Goal: Transaction & Acquisition: Obtain resource

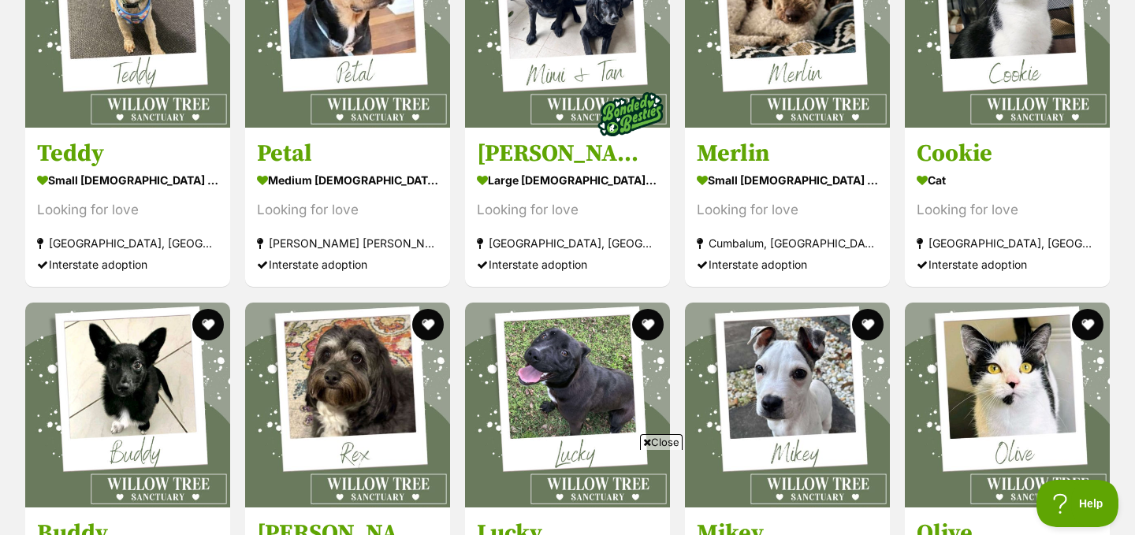
scroll to position [1837, 0]
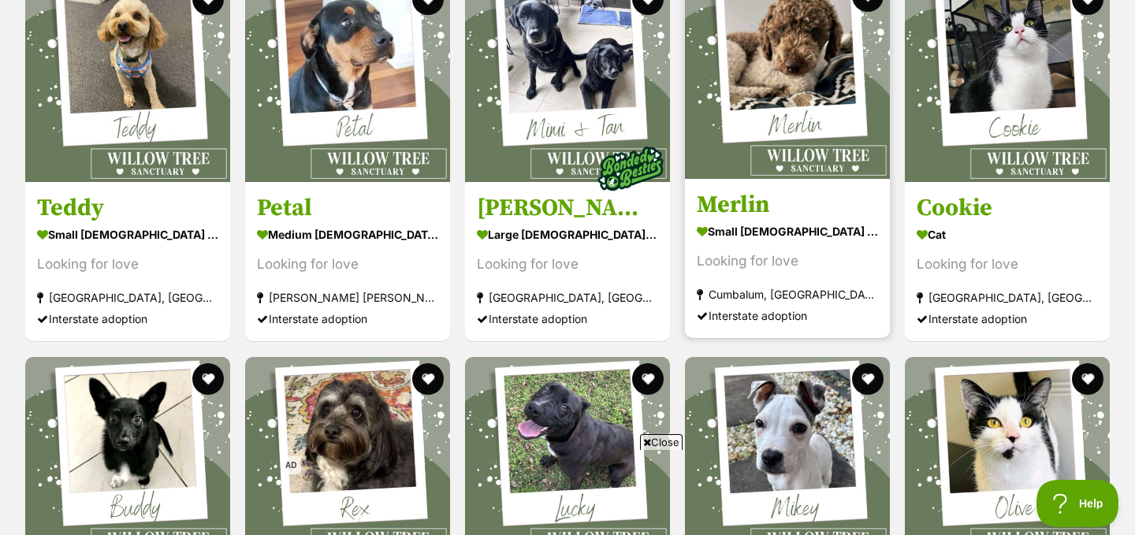
scroll to position [1723, 0]
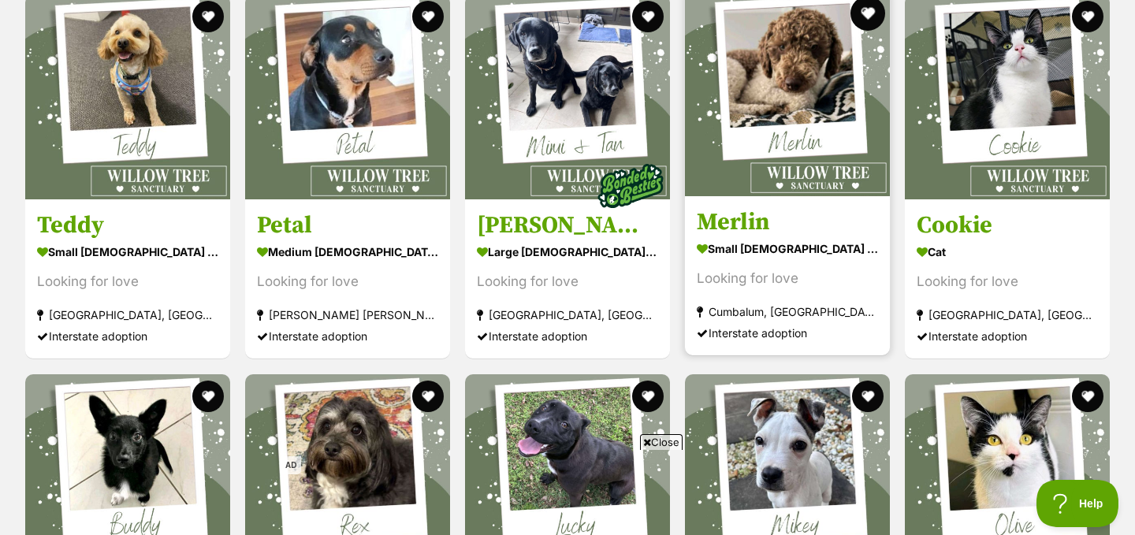
click at [869, 11] on button "favourite" at bounding box center [868, 13] width 35 height 35
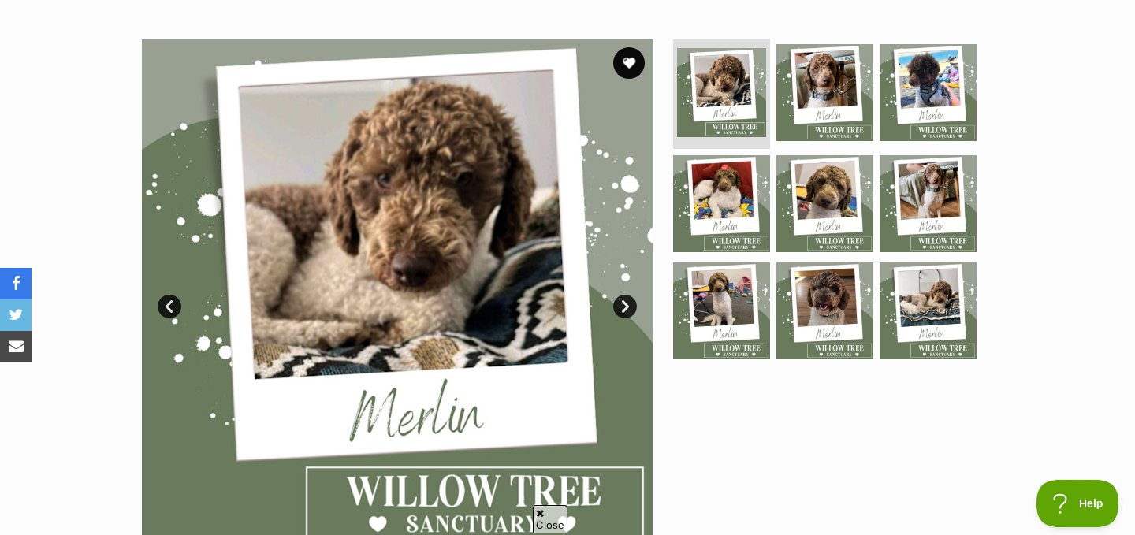
scroll to position [326, 0]
